Goal: Task Accomplishment & Management: Manage account settings

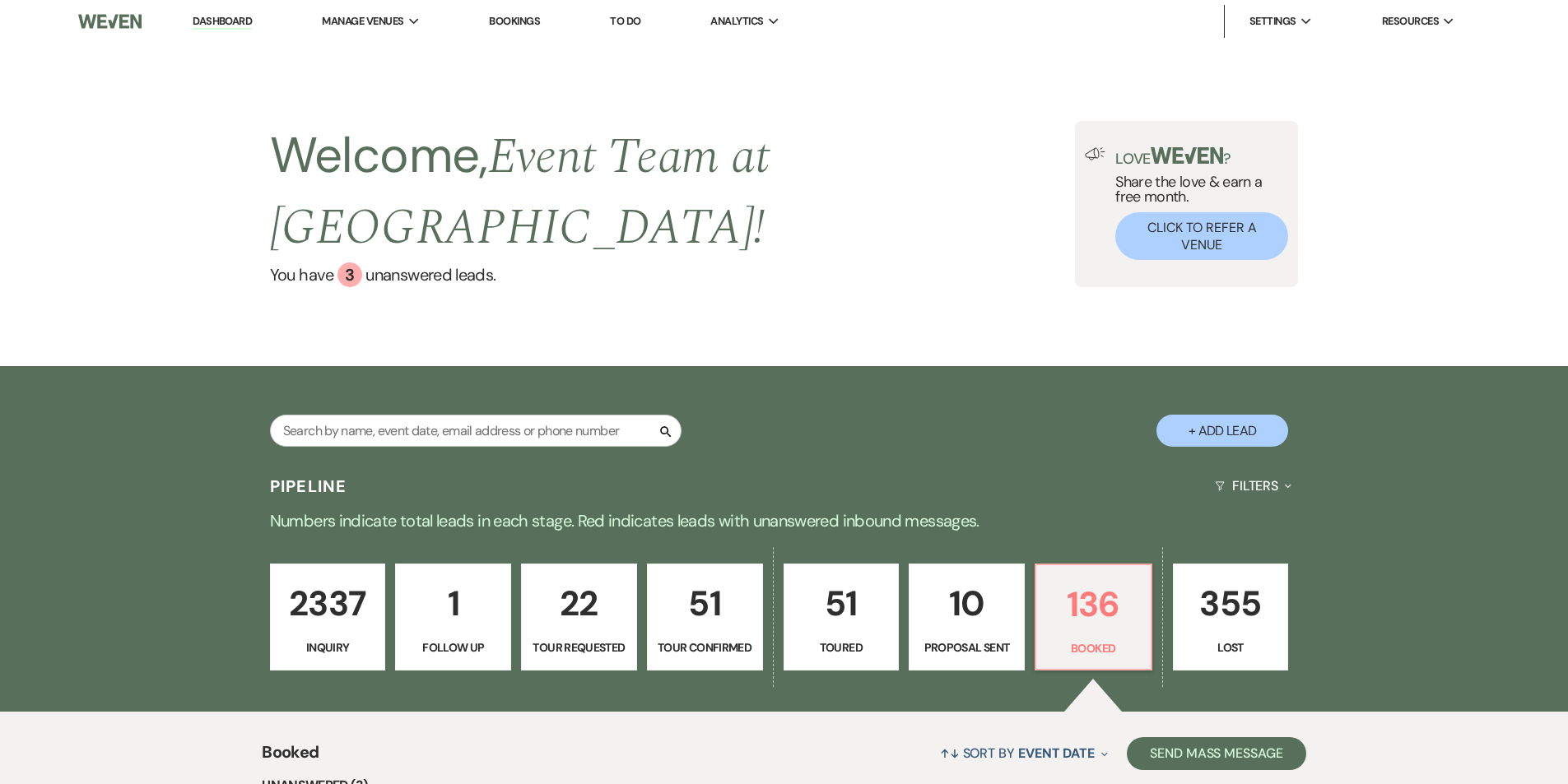
select select "7"
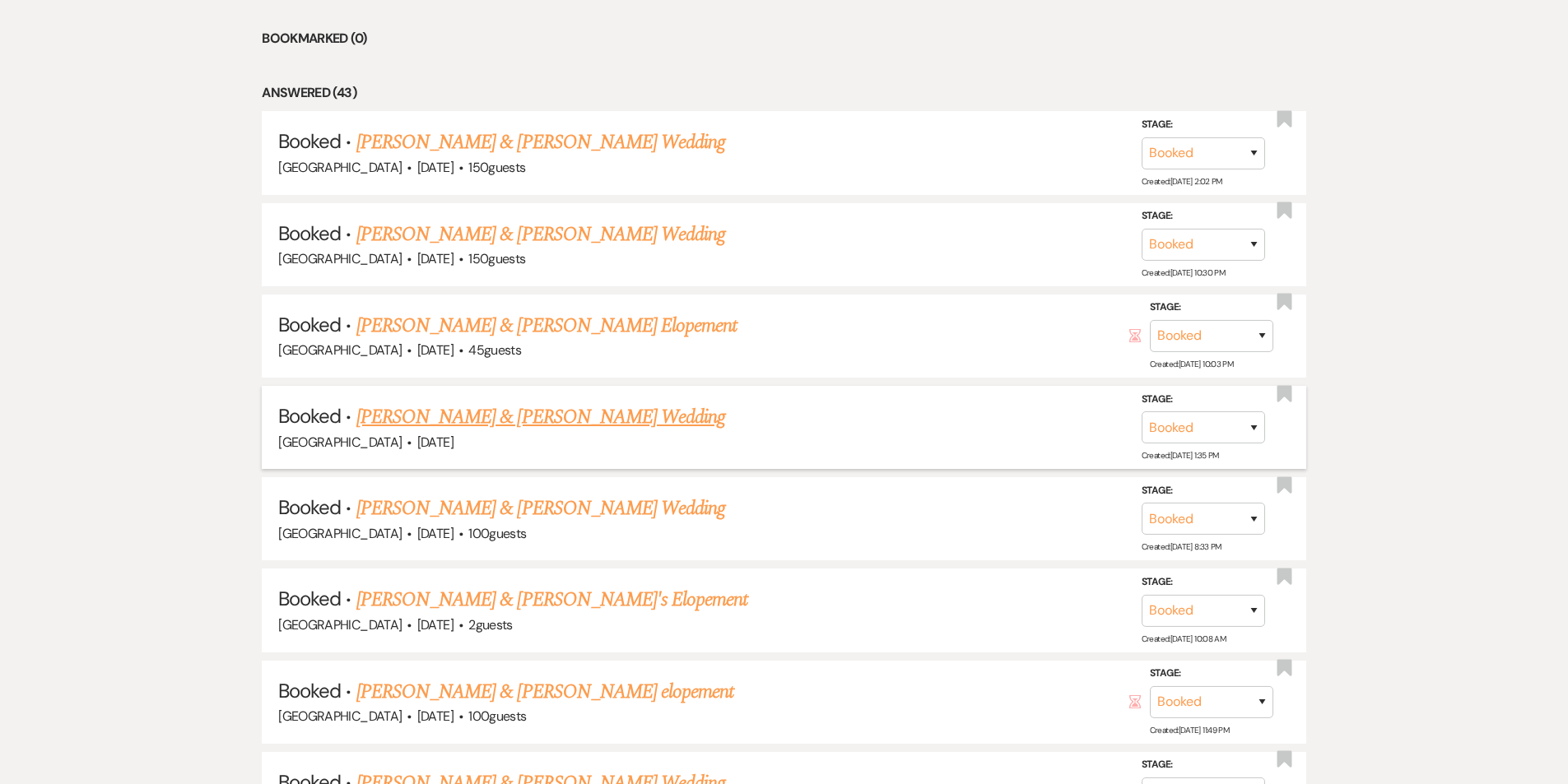
scroll to position [1078, 0]
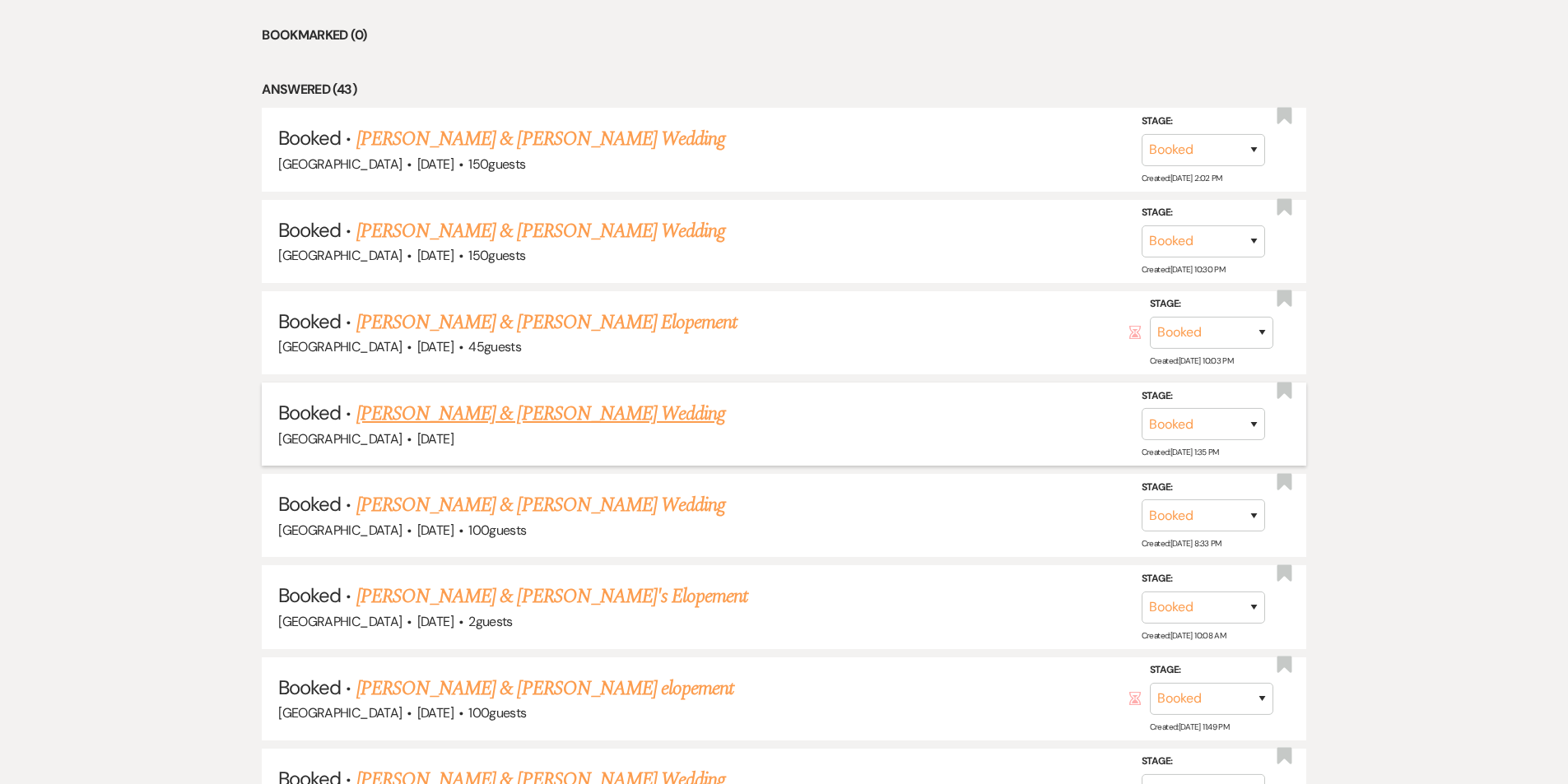
click at [598, 399] on link "[PERSON_NAME] & [PERSON_NAME] Wedding" at bounding box center [540, 413] width 369 height 30
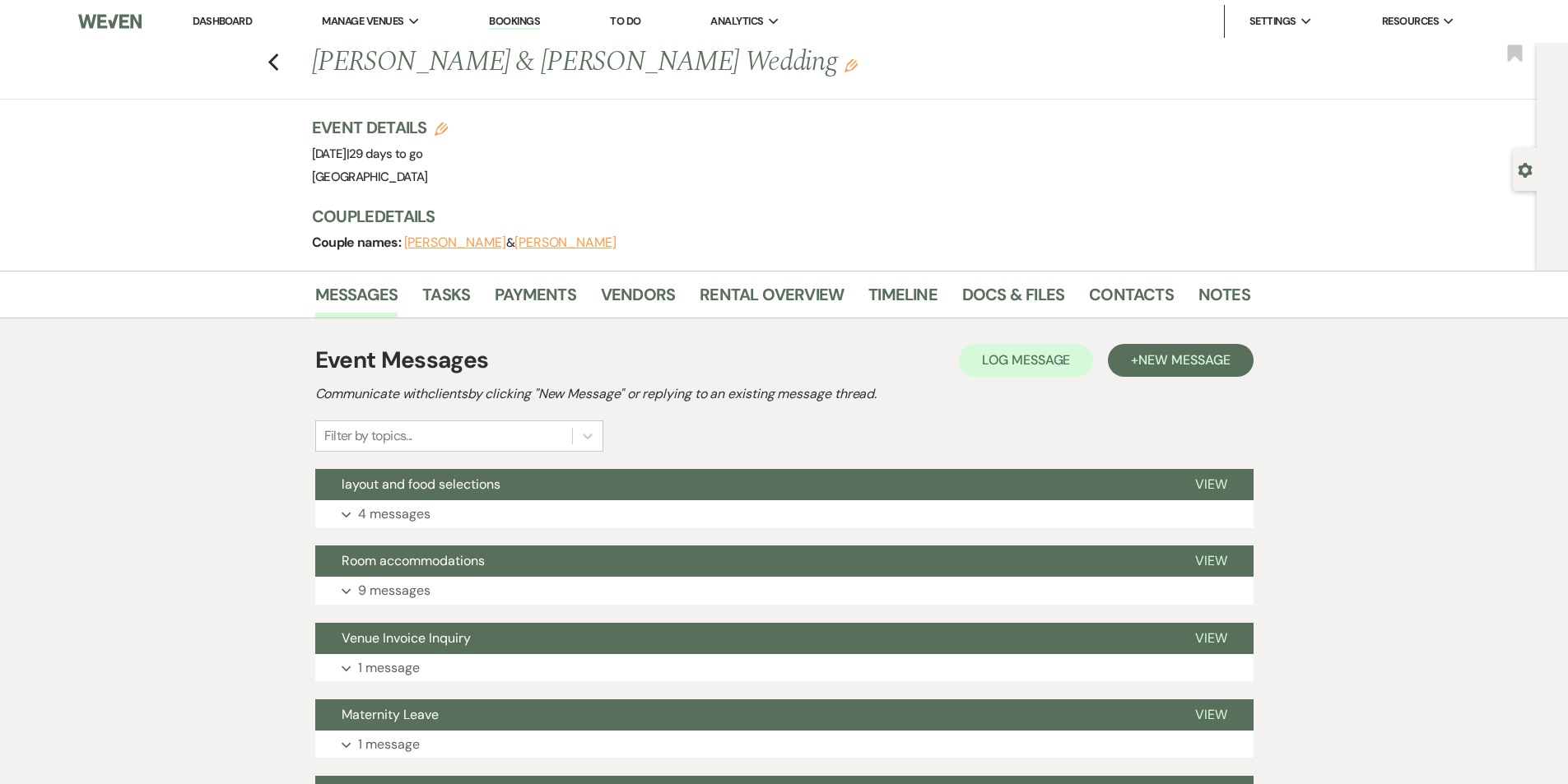
click at [200, 21] on link "Dashboard" at bounding box center [222, 21] width 59 height 14
